Goal: Find specific fact

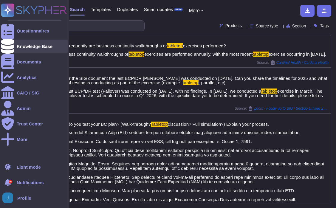
click at [27, 45] on div "Knowledge Base" at bounding box center [35, 46] width 36 height 4
click at [28, 45] on div "Knowledge Base" at bounding box center [35, 46] width 36 height 4
click at [37, 44] on div "Knowledge Base" at bounding box center [35, 46] width 36 height 4
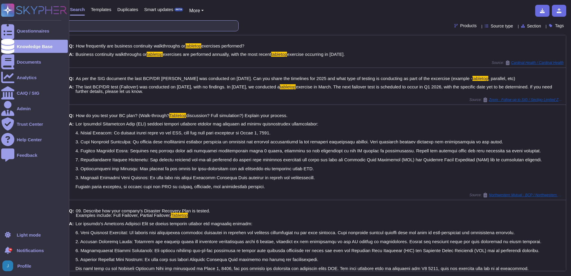
drag, startPoint x: 54, startPoint y: 28, endPoint x: 11, endPoint y: 24, distance: 43.2
click at [11, 24] on div "Questionnaires Knowledge Base Documents Analytics CAIQ / SIG Admin Trust Center…" at bounding box center [285, 138] width 571 height 276
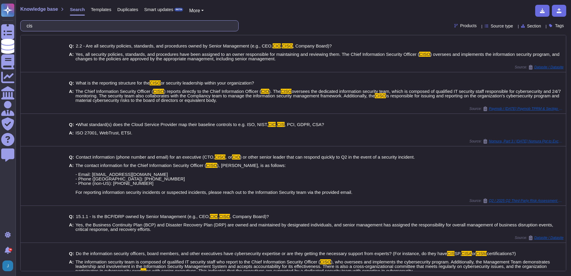
click at [147, 27] on input "cis" at bounding box center [128, 26] width 209 height 10
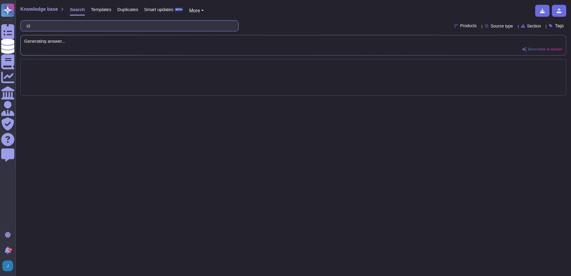
type input "c"
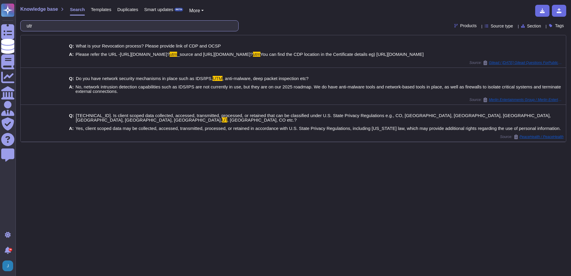
drag, startPoint x: 67, startPoint y: 24, endPoint x: 30, endPoint y: 18, distance: 38.1
click at [30, 18] on div "Knowledge base Search Templates Duplicates Smart updates BETA More utr Products…" at bounding box center [293, 138] width 555 height 276
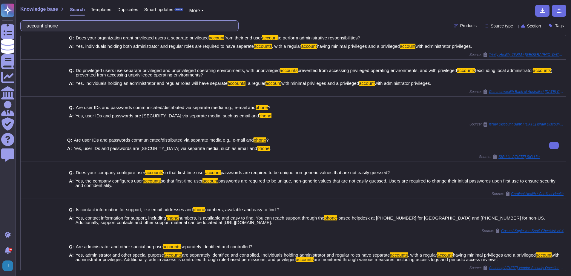
scroll to position [10, 0]
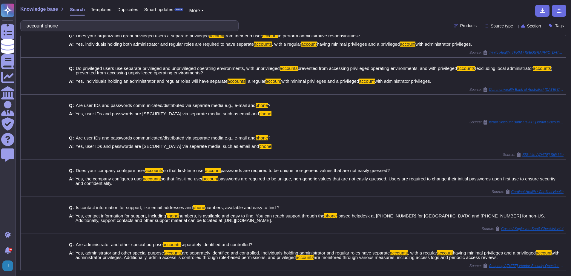
type input "account phone"
click at [98, 7] on span "Templates" at bounding box center [101, 9] width 20 height 4
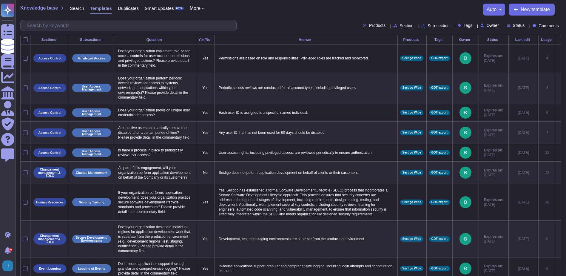
click at [337, 25] on div "Owner" at bounding box center [491, 25] width 21 height 4
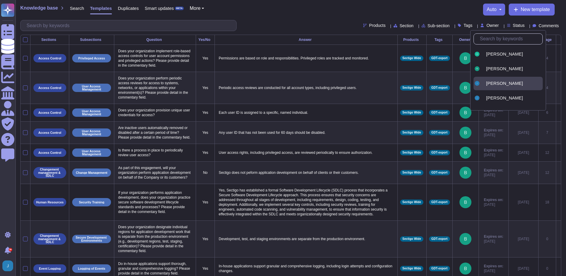
click at [337, 84] on span "[PERSON_NAME]" at bounding box center [504, 83] width 37 height 5
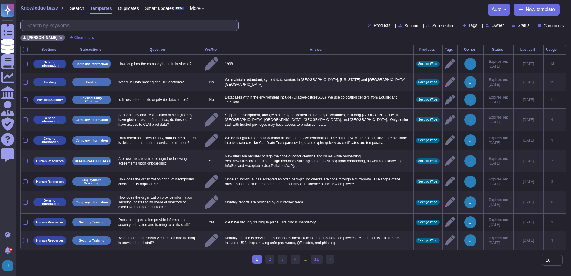
click at [66, 30] on input "text" at bounding box center [131, 25] width 215 height 10
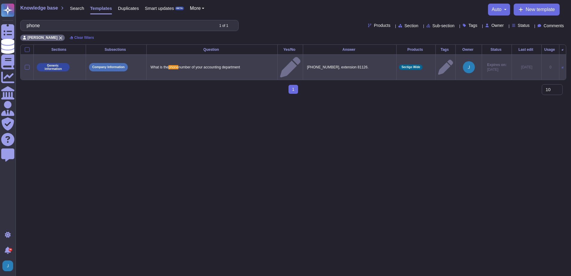
type input "phone"
drag, startPoint x: 372, startPoint y: 64, endPoint x: 300, endPoint y: 67, distance: 71.7
click at [300, 67] on tr "Generic information Company Information What is the phone number of your accoun…" at bounding box center [293, 66] width 545 height 25
copy p "[PHONE_NUMBER], extension 81126."
click at [337, 64] on icon at bounding box center [445, 67] width 15 height 15
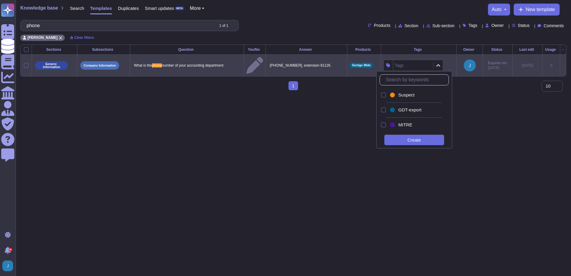
click at [332, 95] on html "Questionnaires Knowledge Base Documents Analytics CAIQ / SIG Admin Trust Center…" at bounding box center [285, 47] width 571 height 95
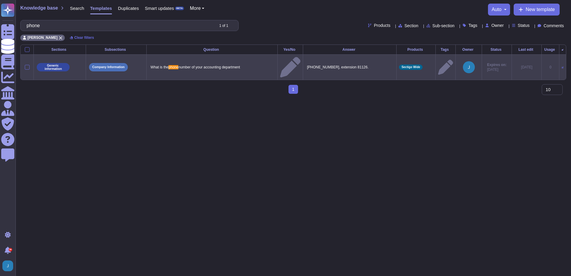
click at [337, 22] on div "phone 1 of 1 Products Section Sub-section Tags Owner Status Comments" at bounding box center [293, 25] width 546 height 11
click at [97, 99] on html "Questionnaires Knowledge Base Documents Analytics CAIQ / SIG Admin Trust Center…" at bounding box center [285, 49] width 571 height 99
click at [337, 8] on span "auto" at bounding box center [496, 9] width 10 height 5
click at [335, 11] on div "Knowledge base Search Templates Duplicates Smart updates BETA More auto Auto di…" at bounding box center [293, 10] width 546 height 12
